Goal: Navigation & Orientation: Find specific page/section

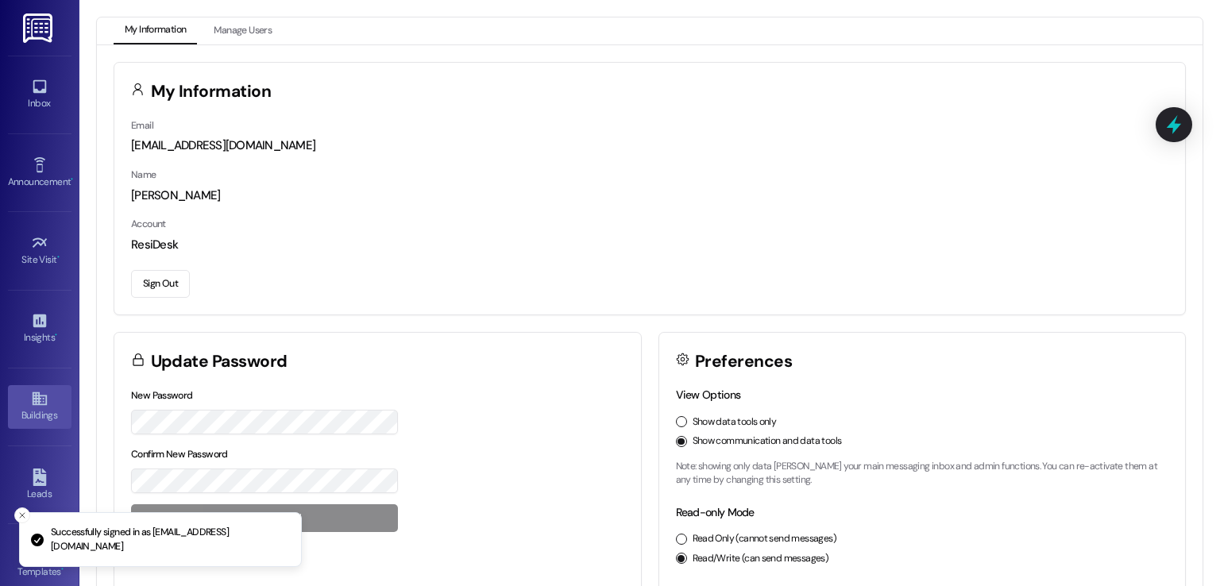
click at [25, 404] on link "Buildings" at bounding box center [40, 406] width 64 height 43
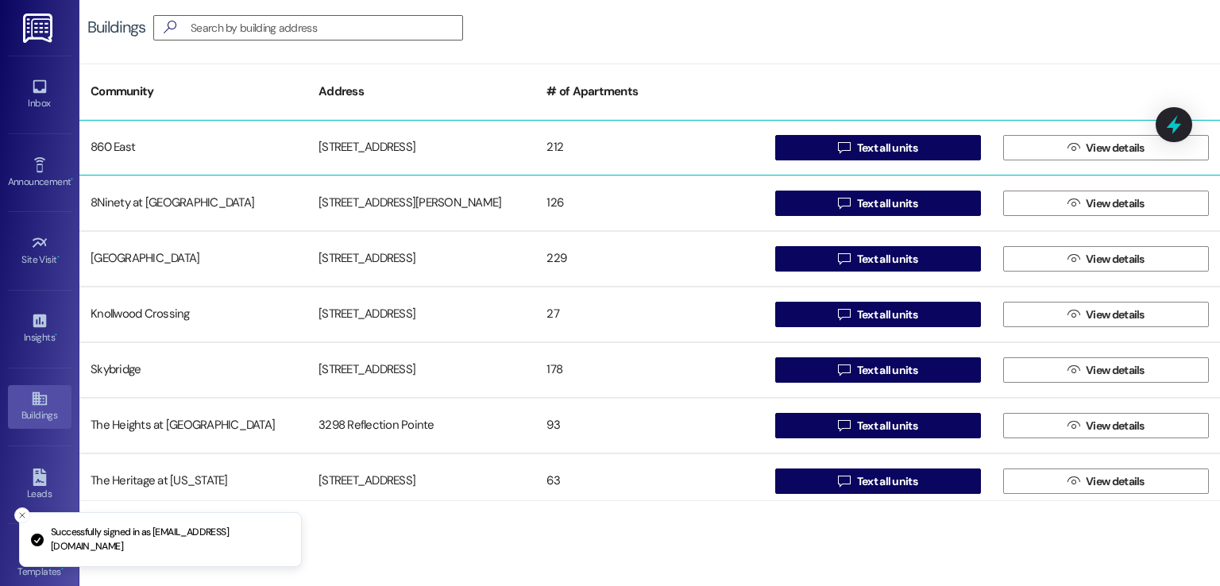
click at [338, 153] on div "[STREET_ADDRESS]" at bounding box center [421, 148] width 228 height 32
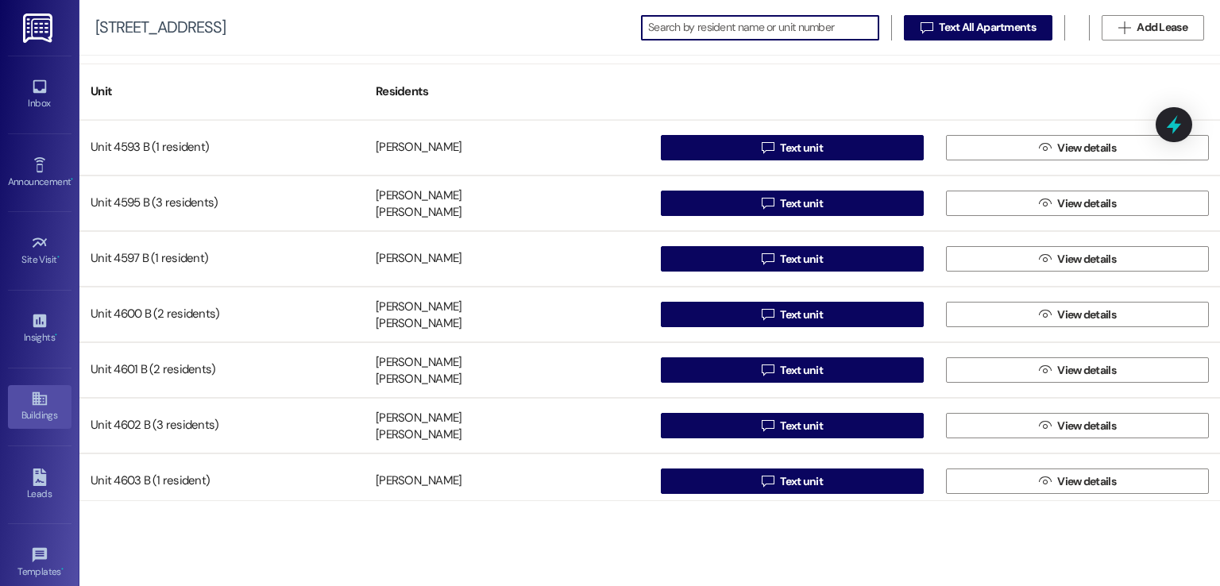
click at [37, 408] on div "Buildings" at bounding box center [39, 416] width 79 height 16
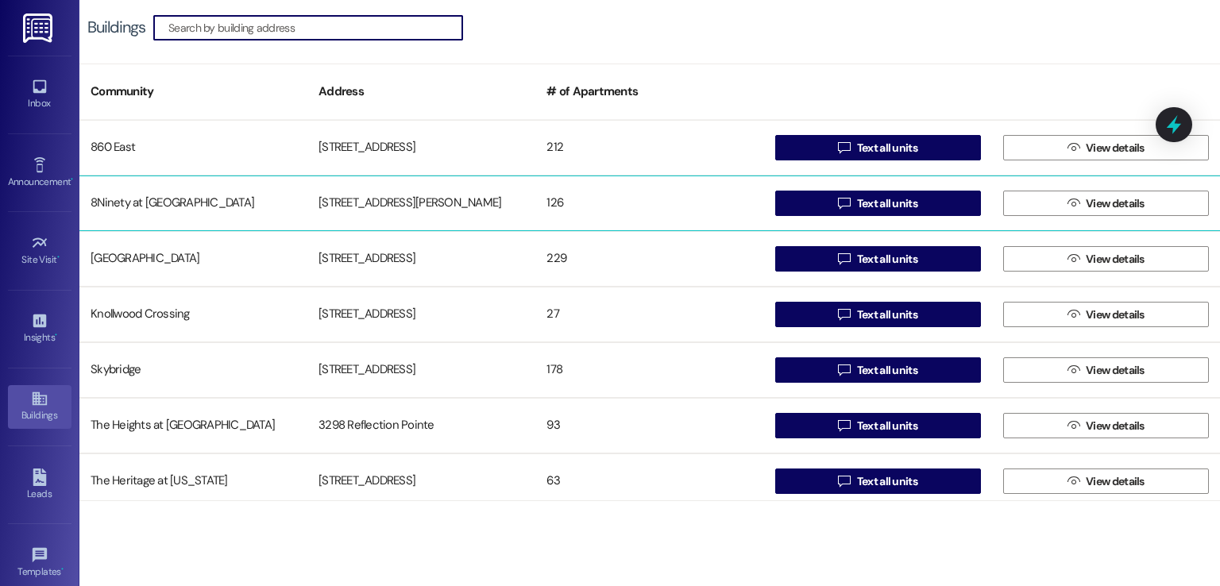
click at [332, 199] on div "[STREET_ADDRESS][PERSON_NAME]" at bounding box center [421, 203] width 228 height 32
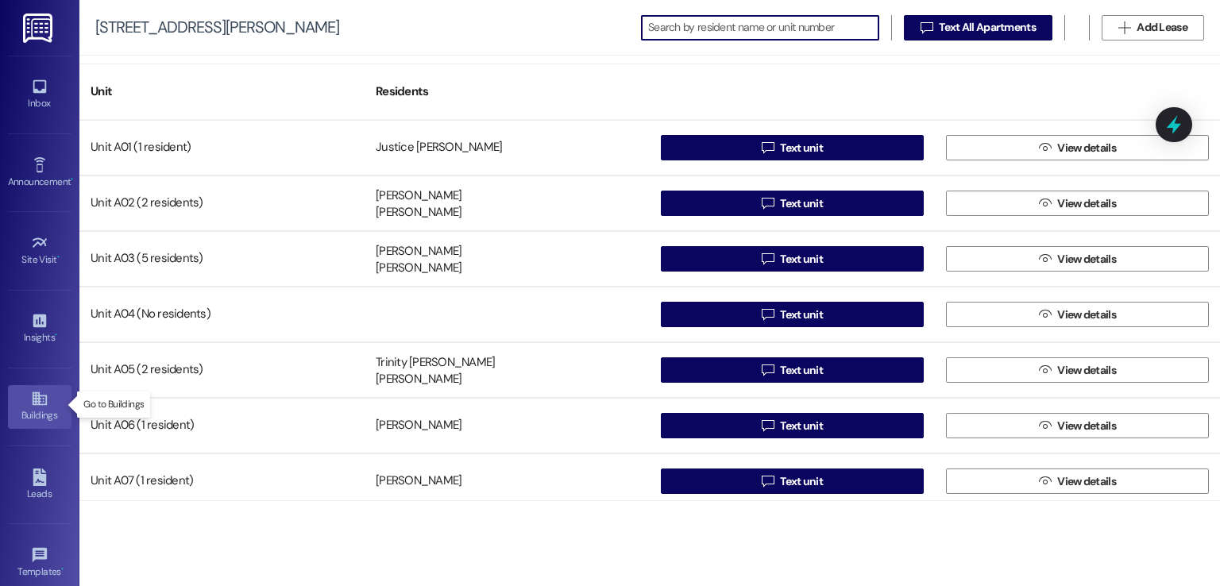
click at [38, 401] on icon at bounding box center [39, 398] width 17 height 17
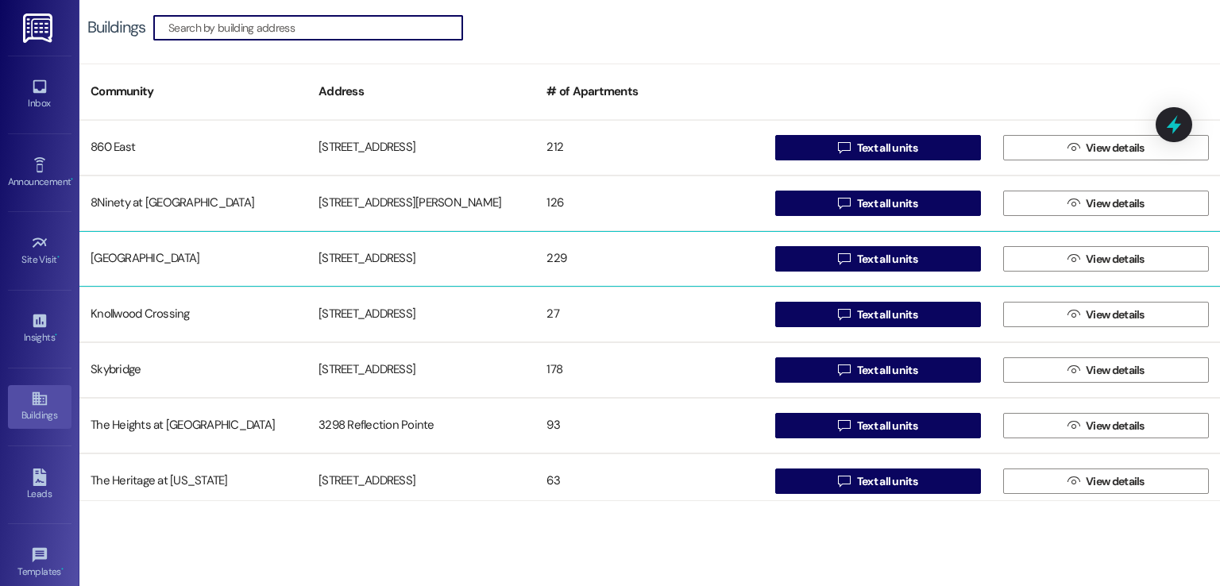
click at [352, 261] on div "[STREET_ADDRESS]" at bounding box center [421, 259] width 228 height 32
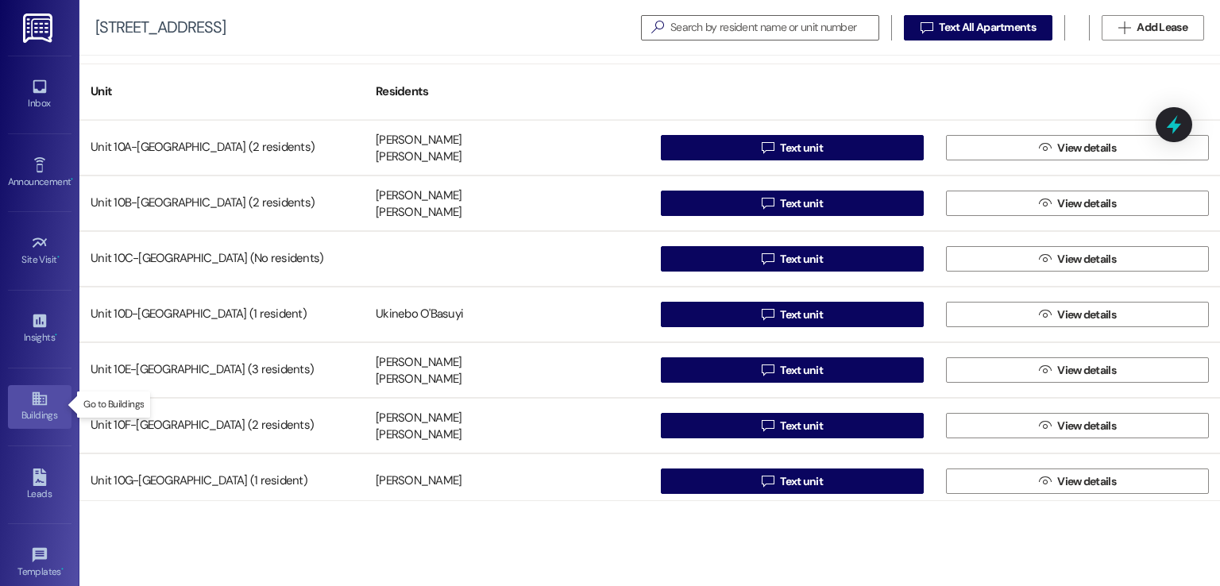
click at [39, 413] on div "Buildings" at bounding box center [39, 416] width 79 height 16
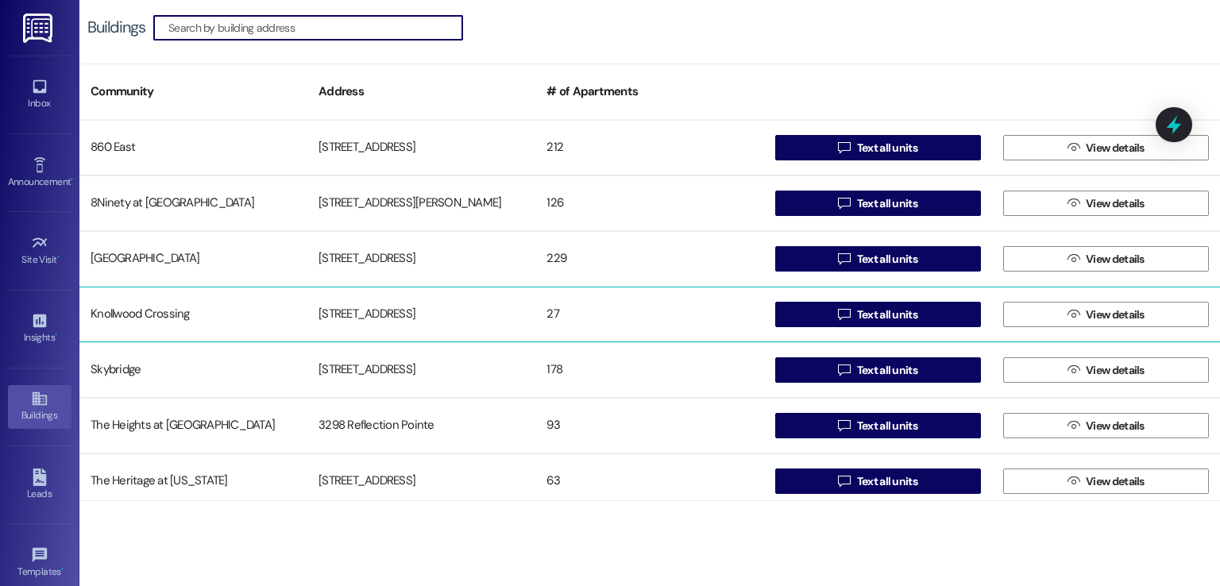
click at [367, 319] on div "[STREET_ADDRESS]" at bounding box center [421, 315] width 228 height 32
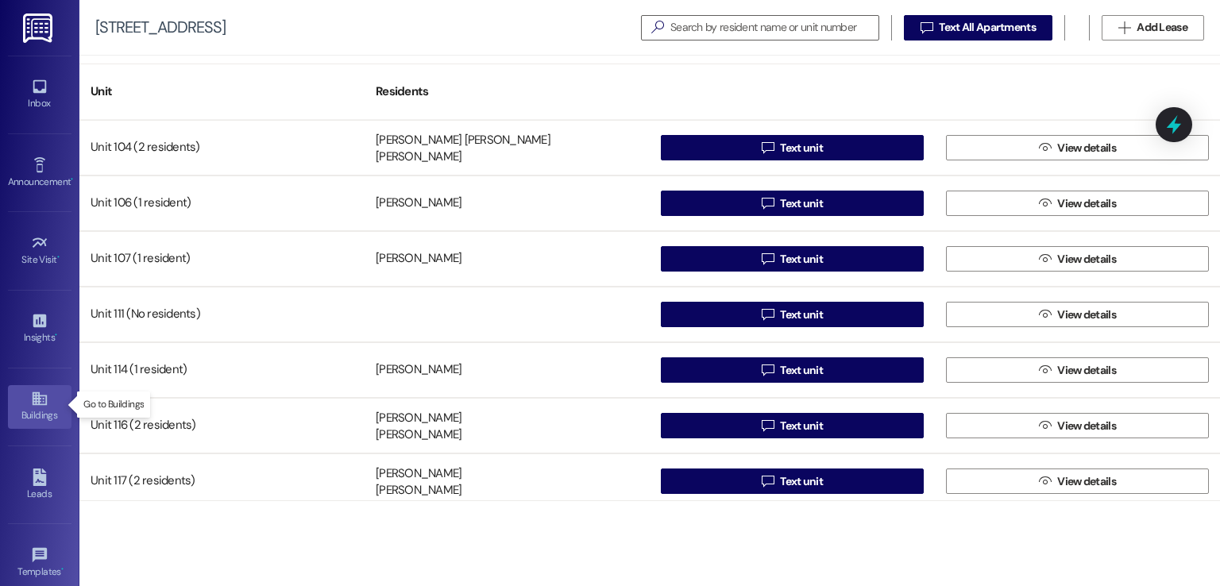
click at [24, 401] on link "Buildings" at bounding box center [40, 406] width 64 height 43
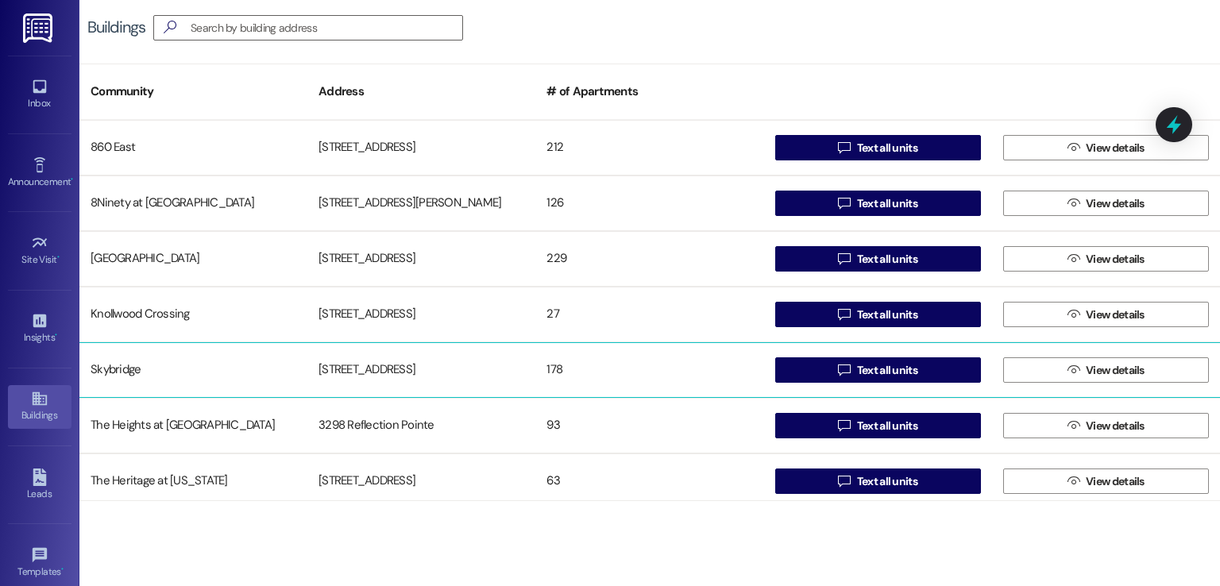
click at [353, 365] on div "[STREET_ADDRESS]" at bounding box center [421, 370] width 228 height 32
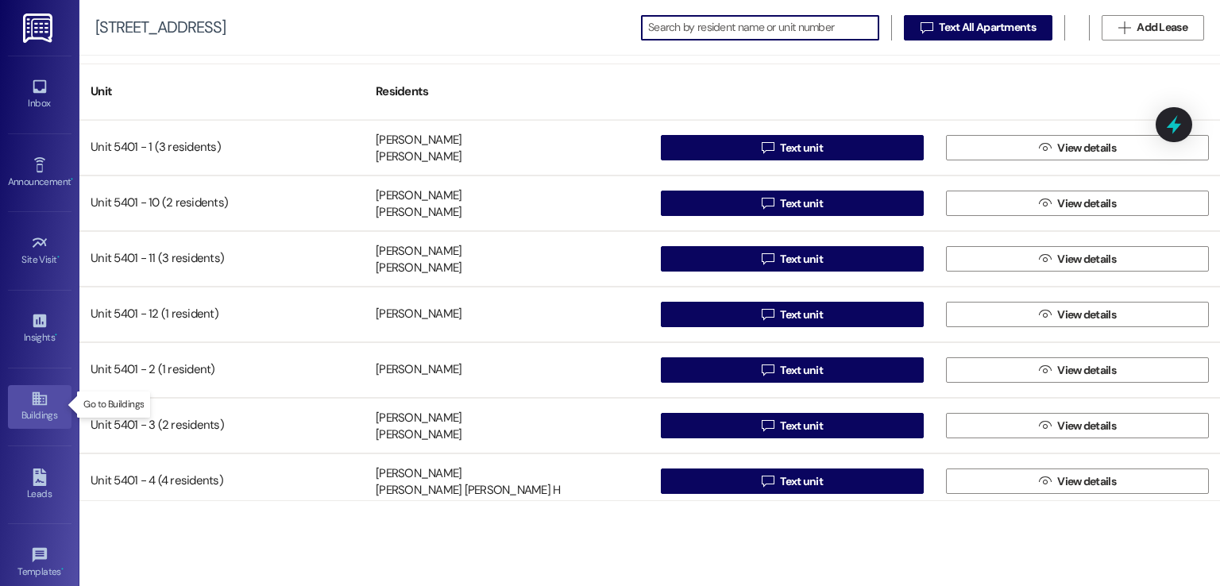
click at [29, 410] on div "Buildings" at bounding box center [39, 416] width 79 height 16
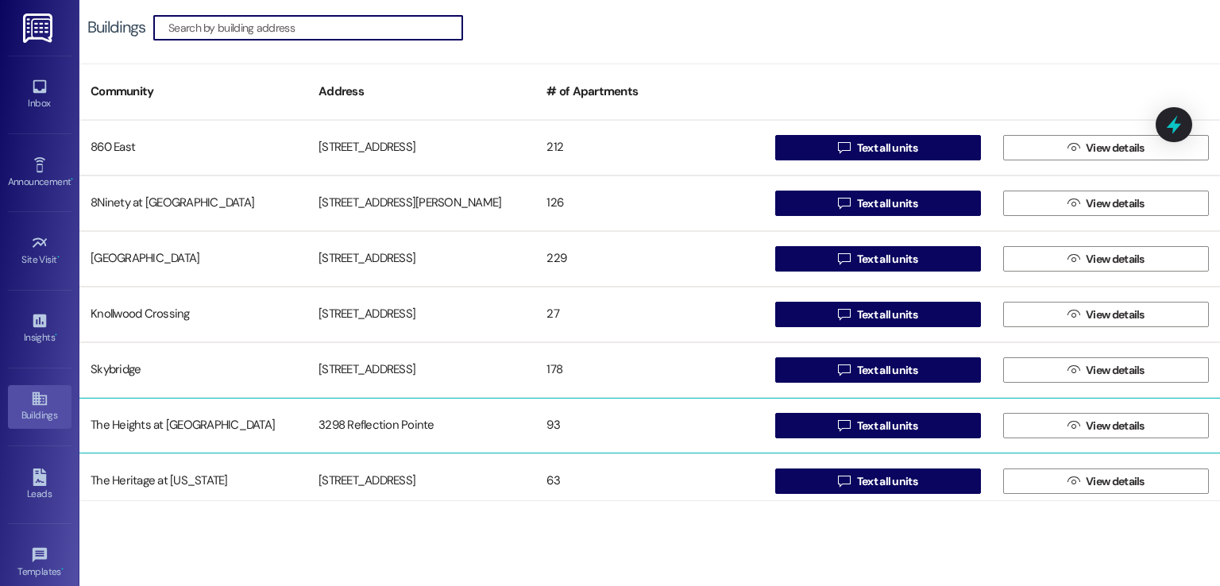
click at [308, 427] on div "3298 Reflection Pointe" at bounding box center [421, 426] width 228 height 32
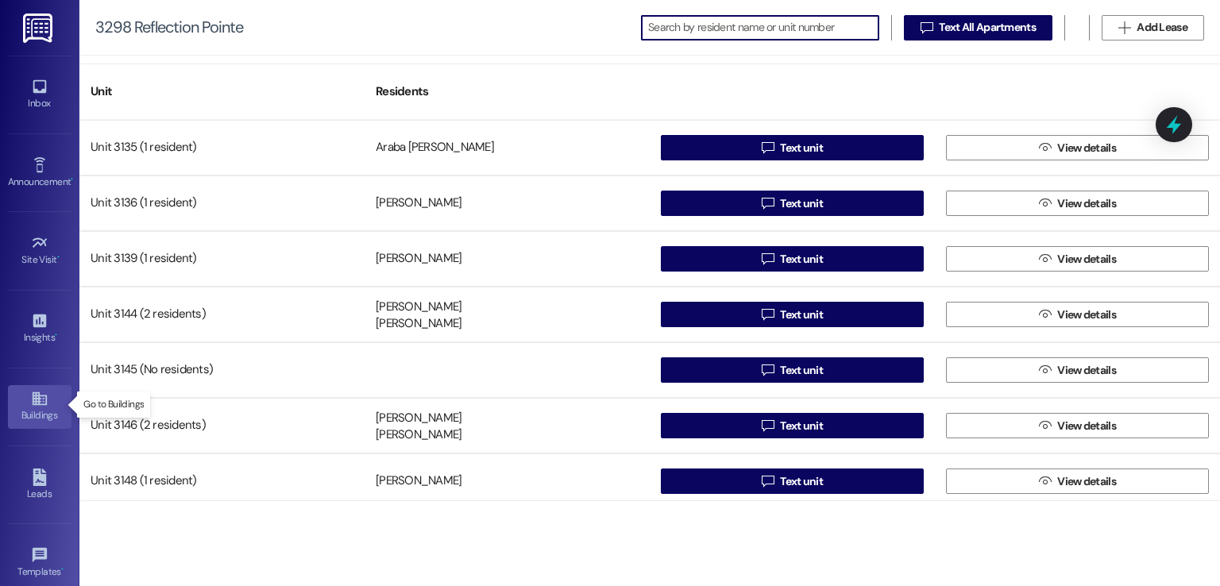
click at [29, 411] on div "Buildings" at bounding box center [39, 416] width 79 height 16
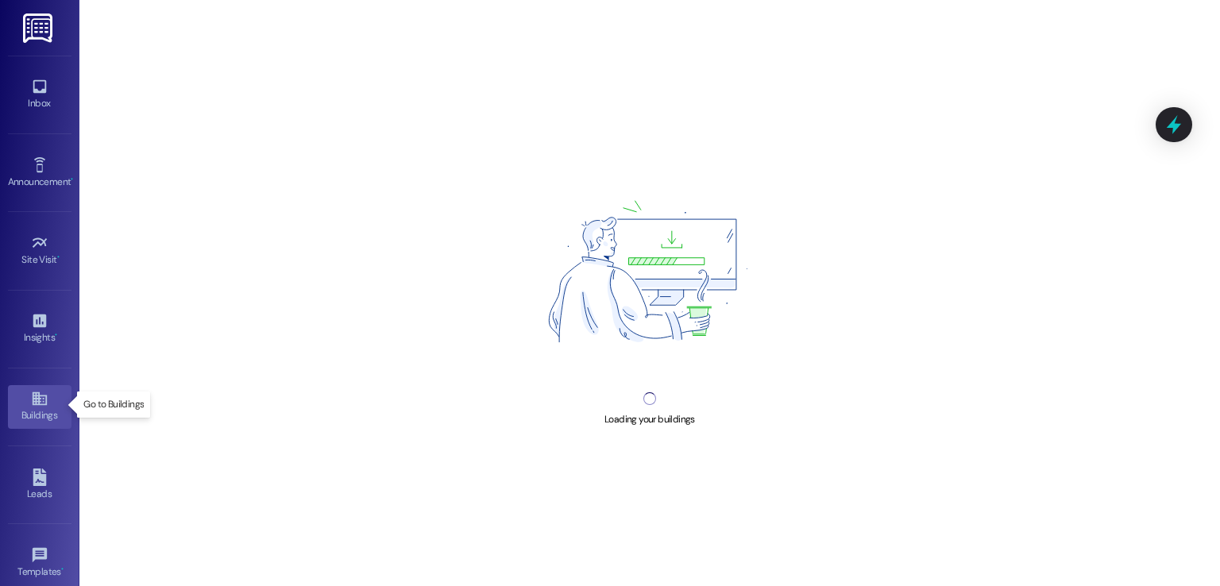
click at [29, 411] on div "Buildings" at bounding box center [39, 416] width 79 height 16
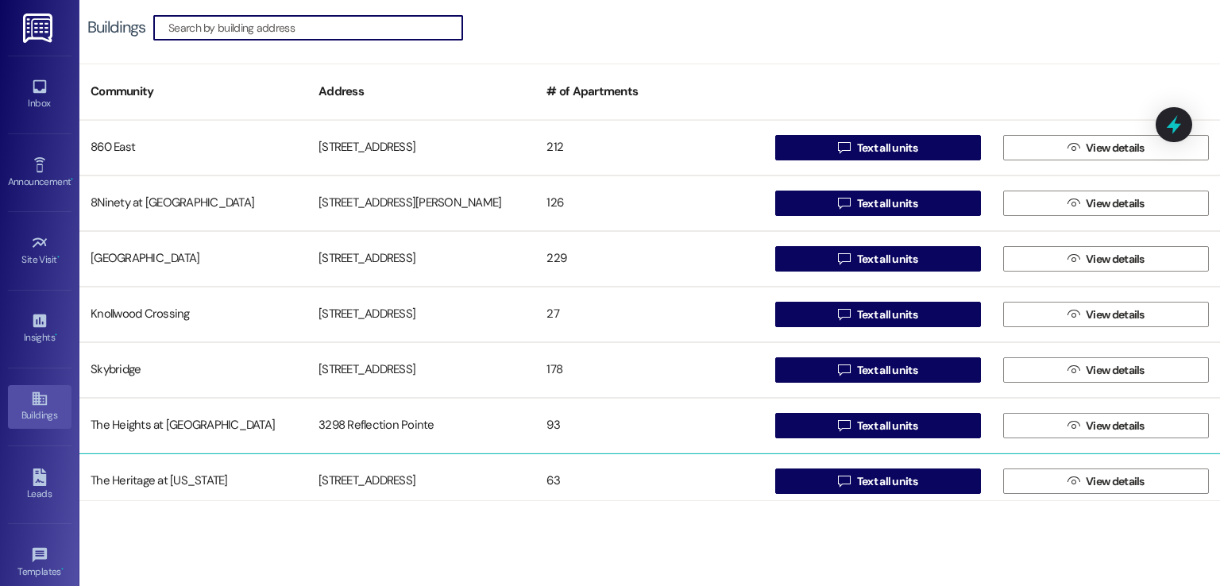
click at [369, 484] on div "1410 Springfield Pike" at bounding box center [421, 481] width 228 height 32
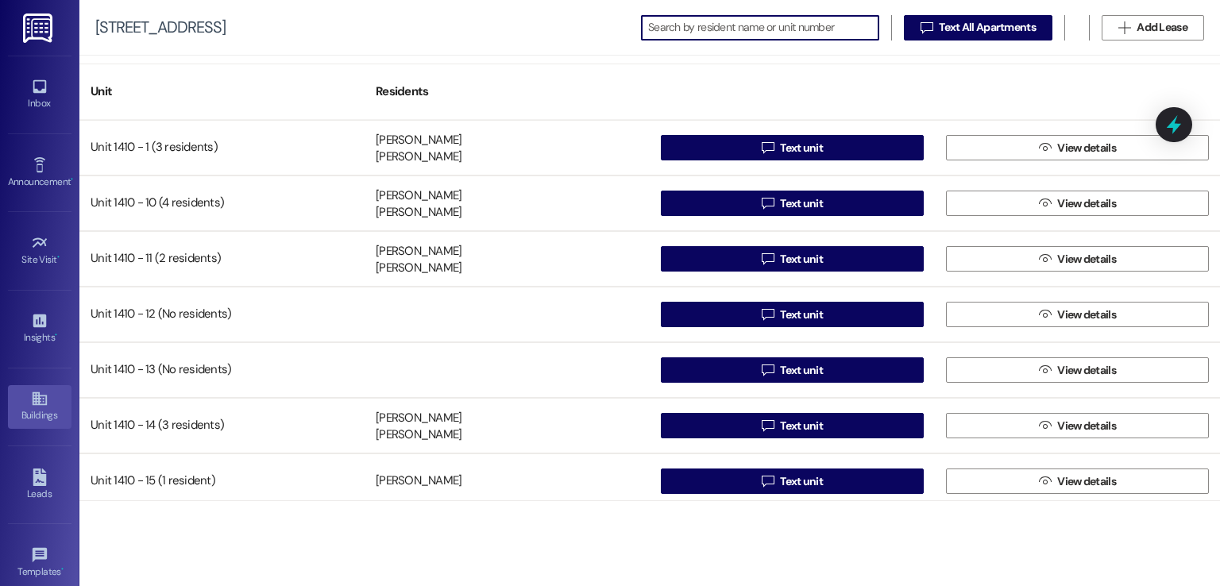
click at [40, 400] on icon at bounding box center [39, 399] width 14 height 14
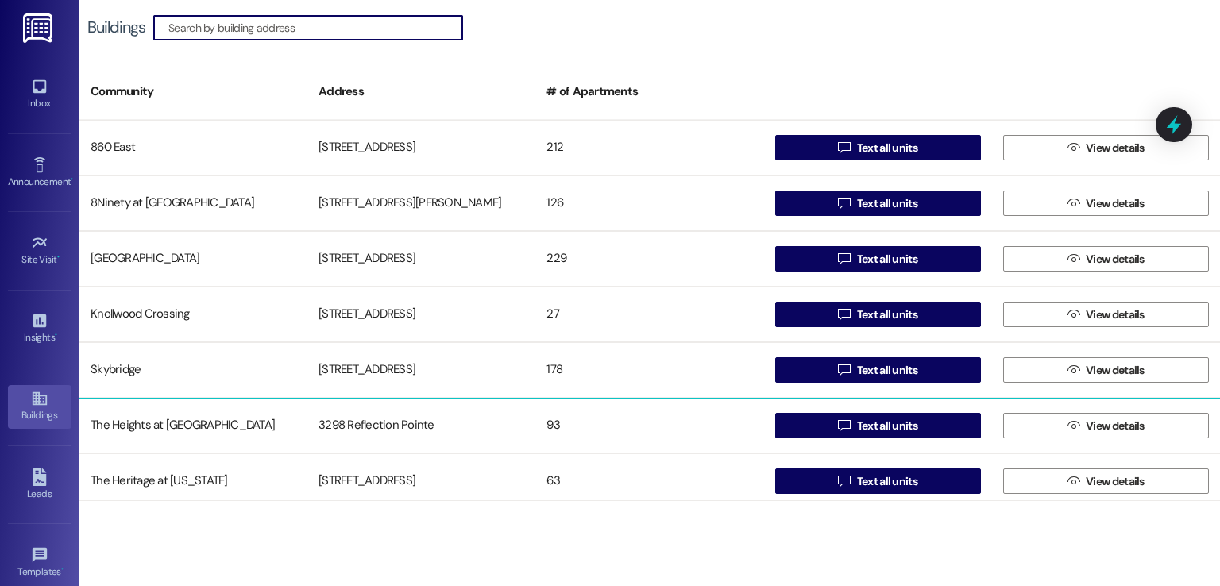
click at [365, 415] on div "3298 Reflection Pointe" at bounding box center [421, 426] width 228 height 32
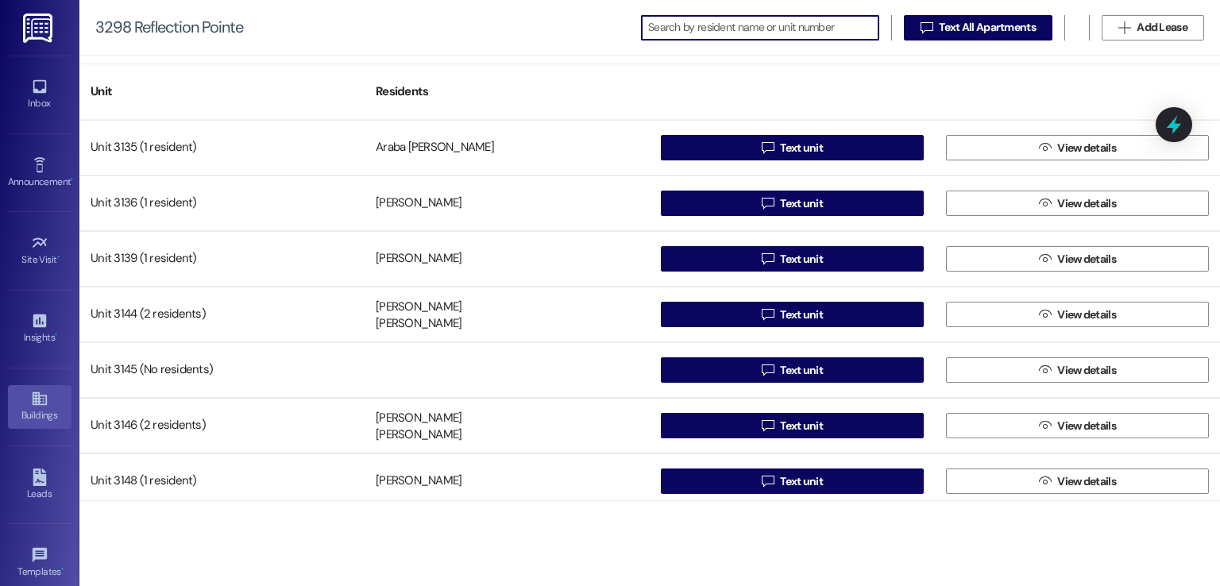
click at [31, 398] on icon at bounding box center [39, 398] width 17 height 17
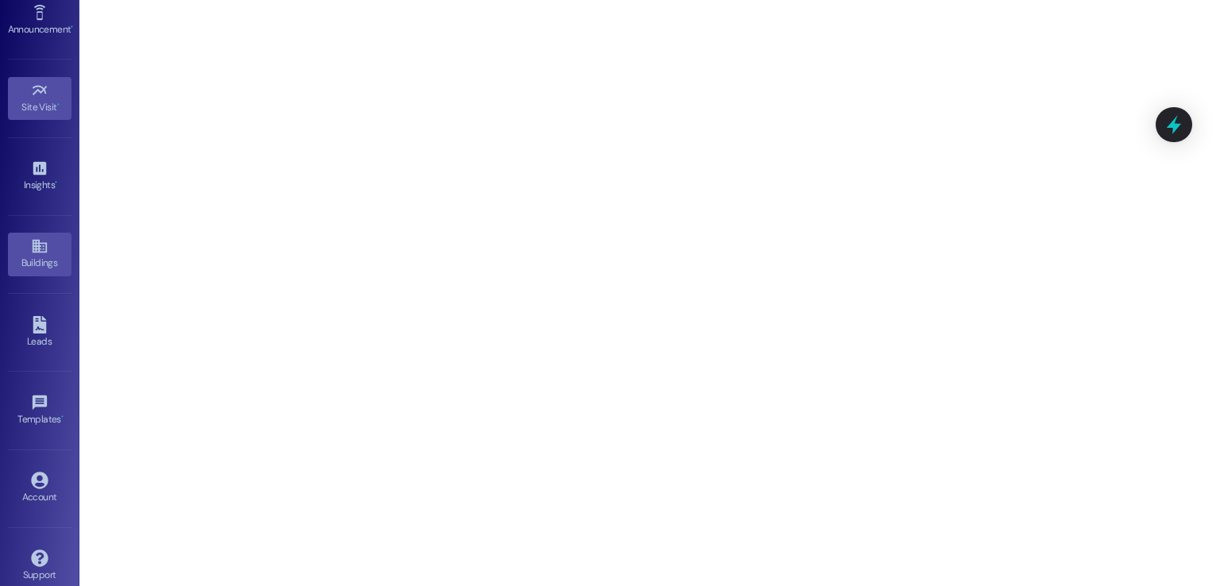
scroll to position [168, 0]
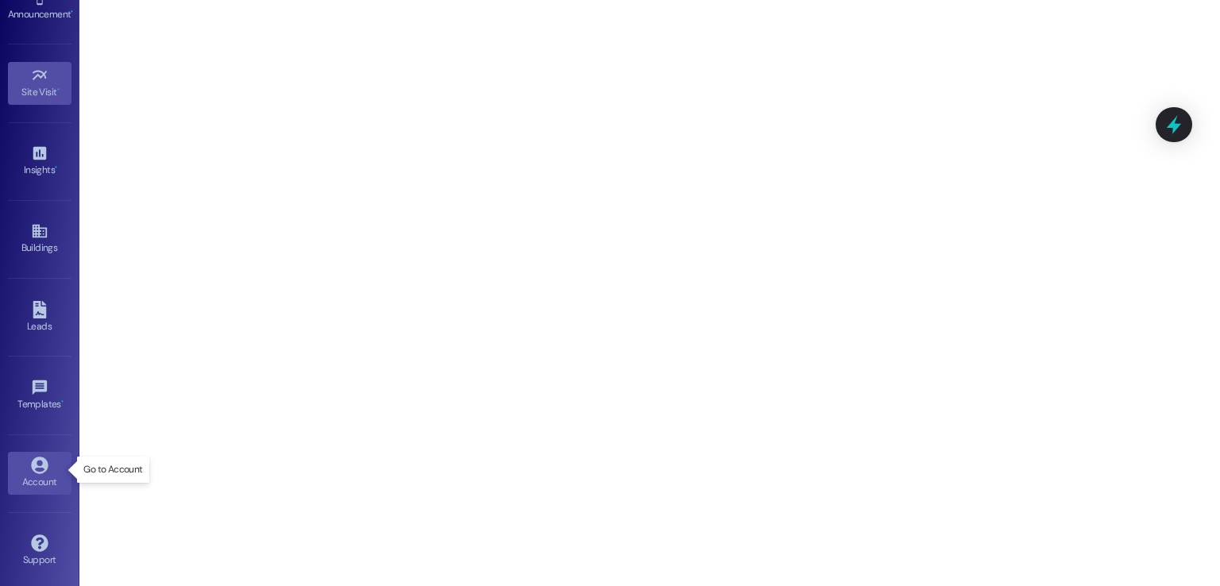
click at [33, 460] on icon at bounding box center [39, 465] width 17 height 17
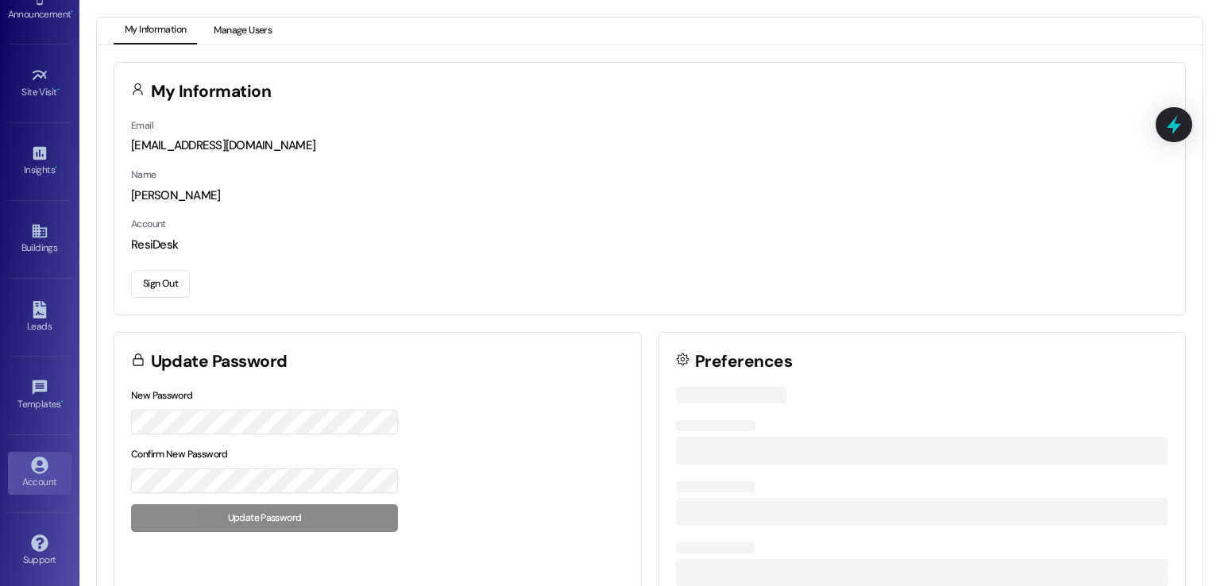
click at [248, 33] on button "Manage Users" at bounding box center [243, 30] width 80 height 27
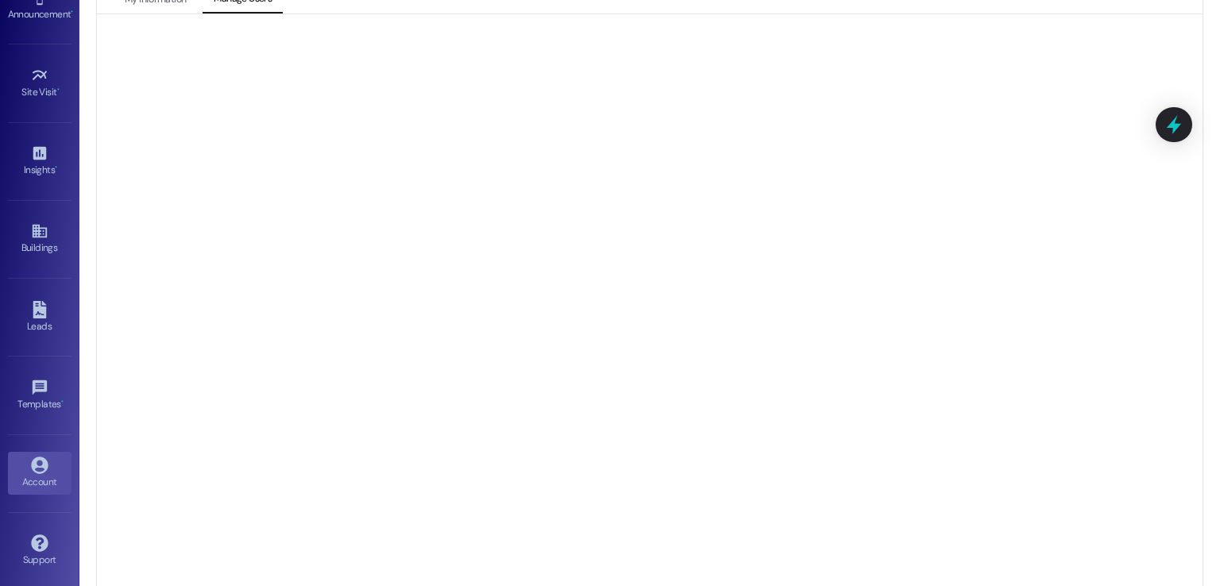
scroll to position [43, 0]
